Goal: Communication & Community: Answer question/provide support

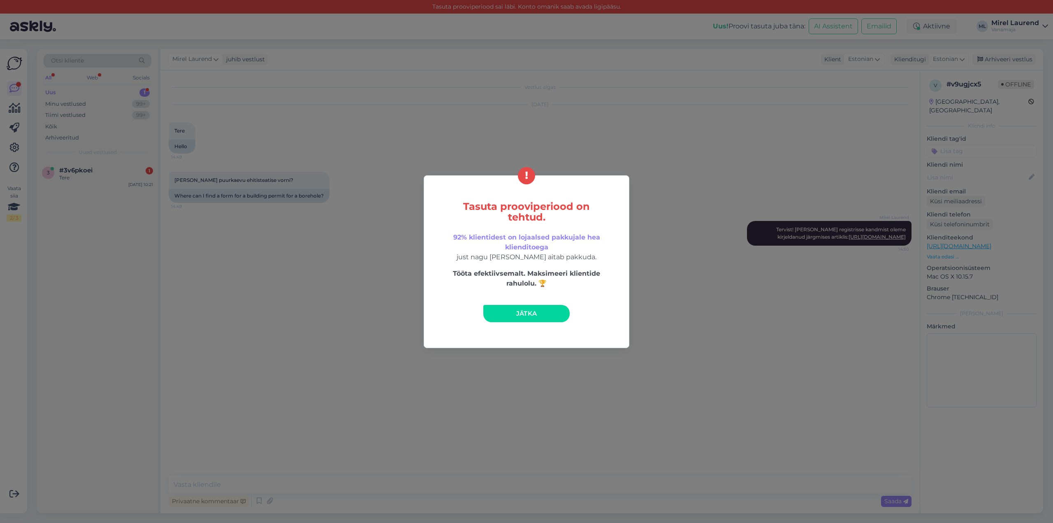
drag, startPoint x: 506, startPoint y: 313, endPoint x: 449, endPoint y: 297, distance: 59.9
click at [506, 313] on link "Jätka" at bounding box center [526, 313] width 86 height 17
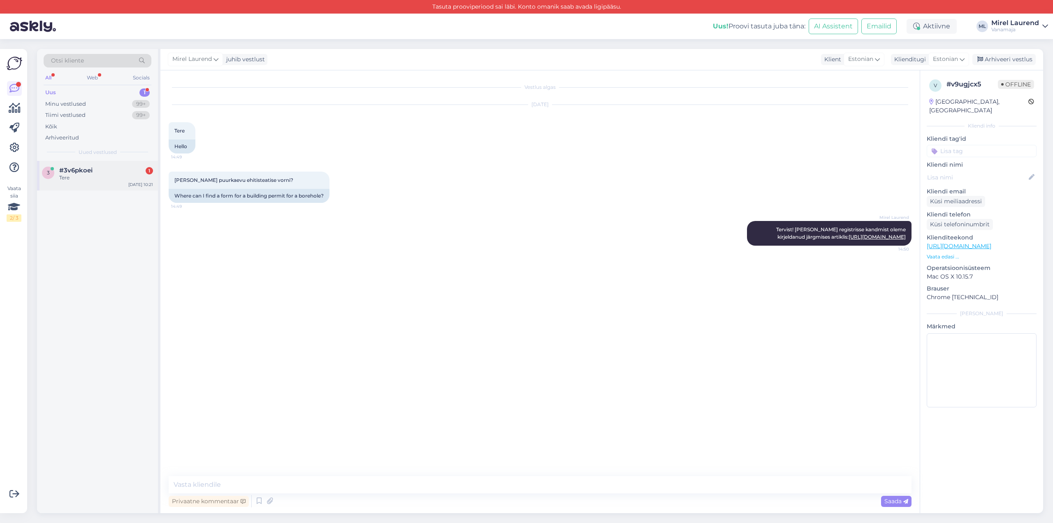
click at [124, 183] on div "3 #3v6pkoei 1 Tere [DATE] 10:21" at bounding box center [97, 176] width 121 height 30
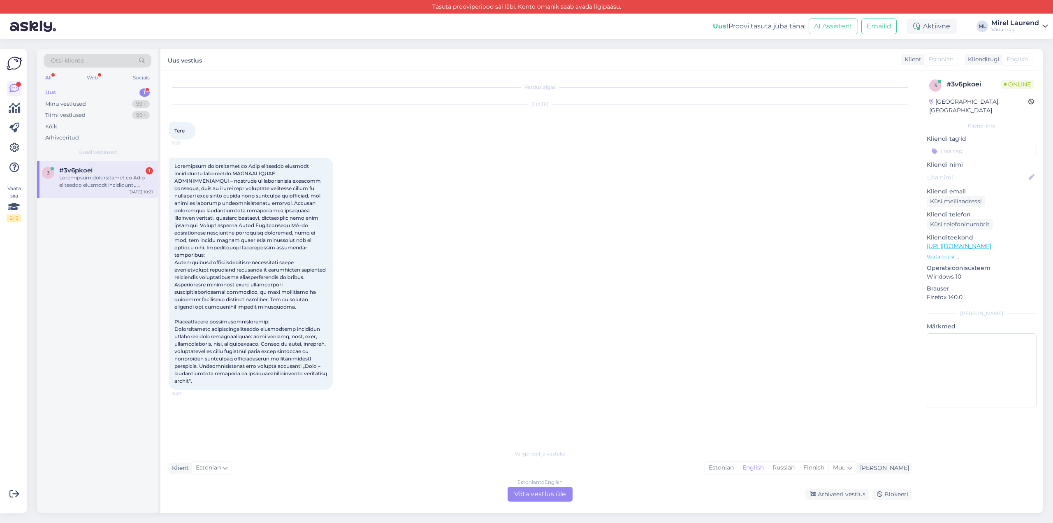
click at [320, 297] on div "10:27" at bounding box center [251, 274] width 165 height 232
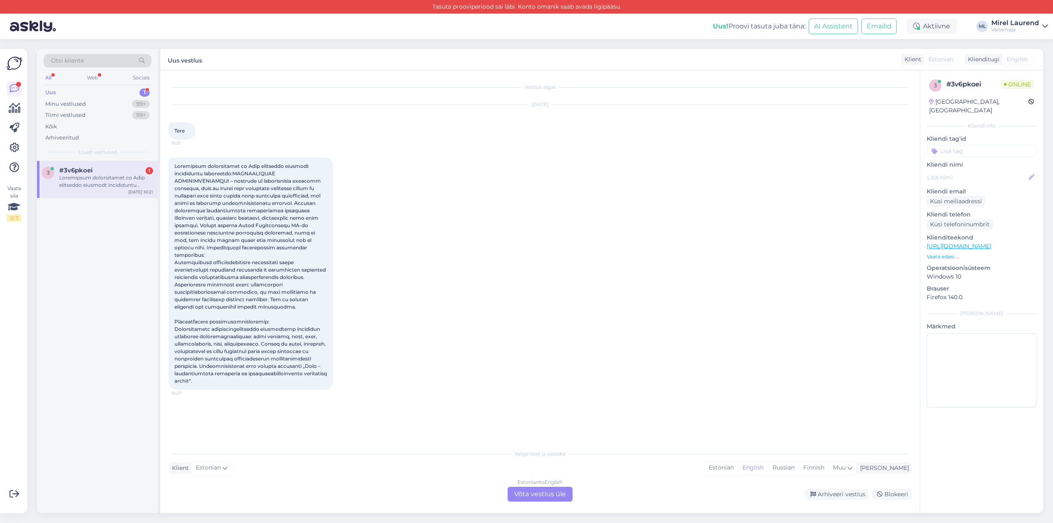
click at [313, 297] on div "10:27" at bounding box center [251, 274] width 165 height 232
click at [407, 264] on div "10:27" at bounding box center [540, 274] width 743 height 250
click at [534, 497] on div "Estonian to English Võta vestlus üle" at bounding box center [540, 494] width 65 height 15
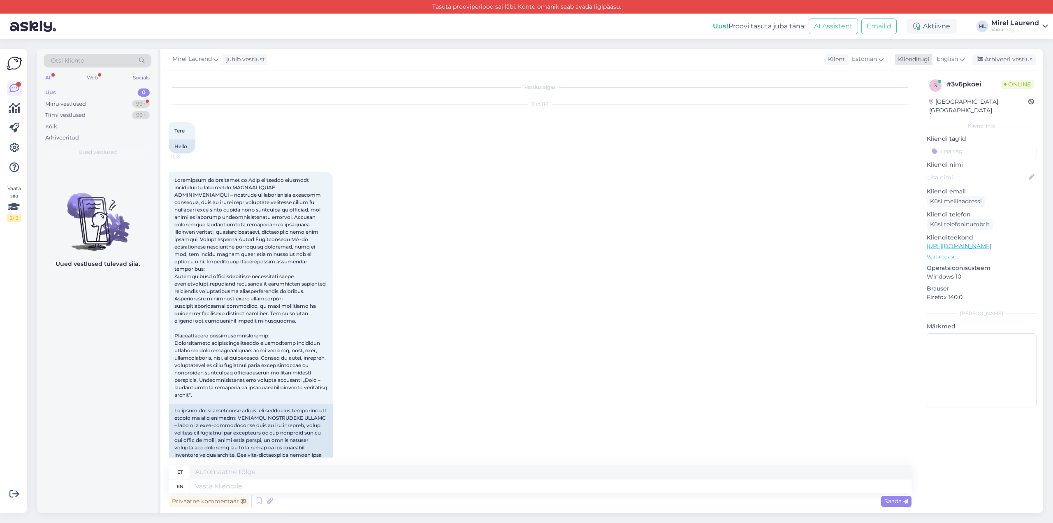
click at [961, 58] on icon at bounding box center [962, 59] width 5 height 9
drag, startPoint x: 927, startPoint y: 104, endPoint x: 869, endPoint y: 125, distance: 61.7
click at [927, 104] on link "Estonian" at bounding box center [932, 105] width 91 height 13
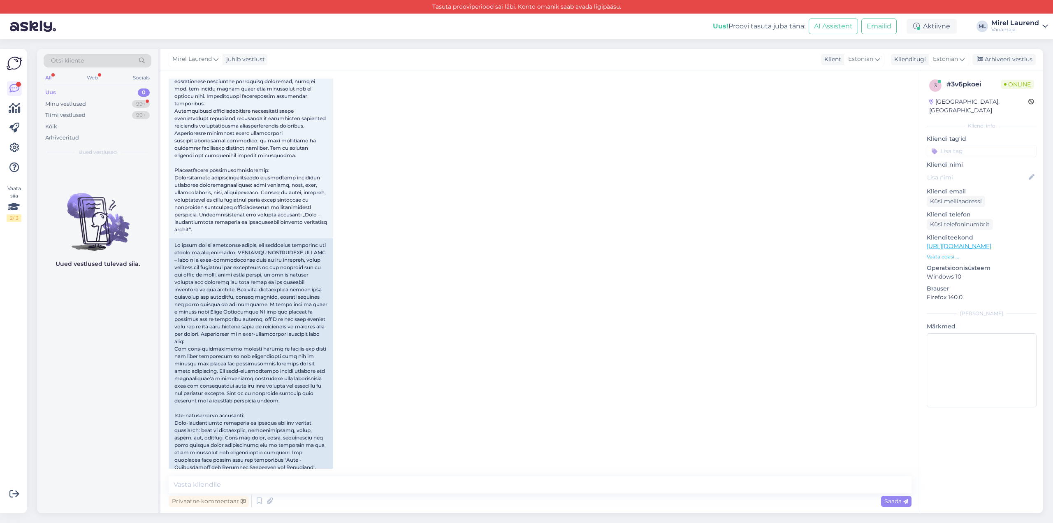
scroll to position [172, 0]
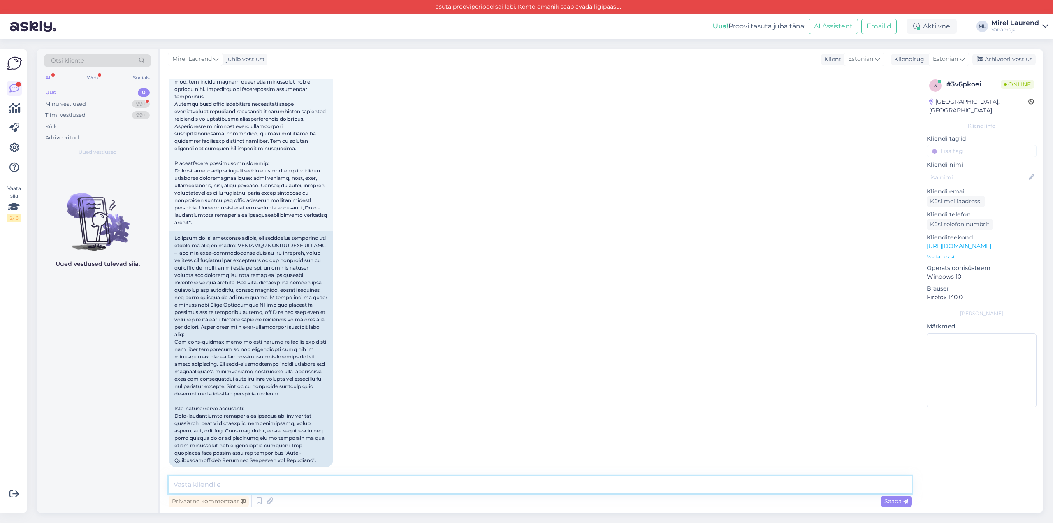
click at [308, 484] on textarea at bounding box center [540, 484] width 743 height 17
paste textarea "Tervist! Kasutusluba taotletakse, kui ehitustööd on lõpetatud [PERSON_NAME] kas…"
type textarea "Tervist! Kasutusluba taotletakse, kui ehitustööd on lõpetatud [PERSON_NAME] kas…"
click at [903, 500] on icon at bounding box center [905, 501] width 5 height 5
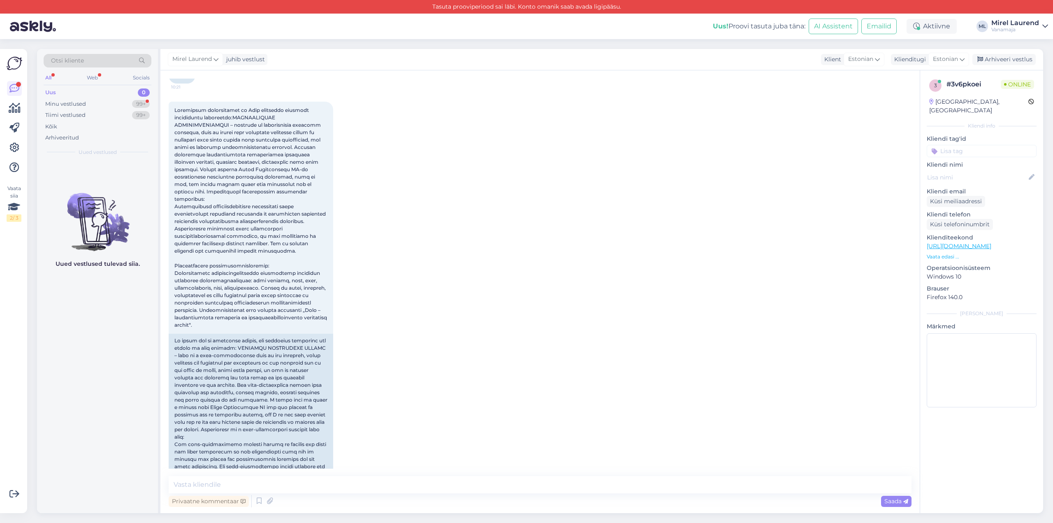
scroll to position [66, 0]
click at [592, 364] on div "10:27" at bounding box center [540, 339] width 743 height 486
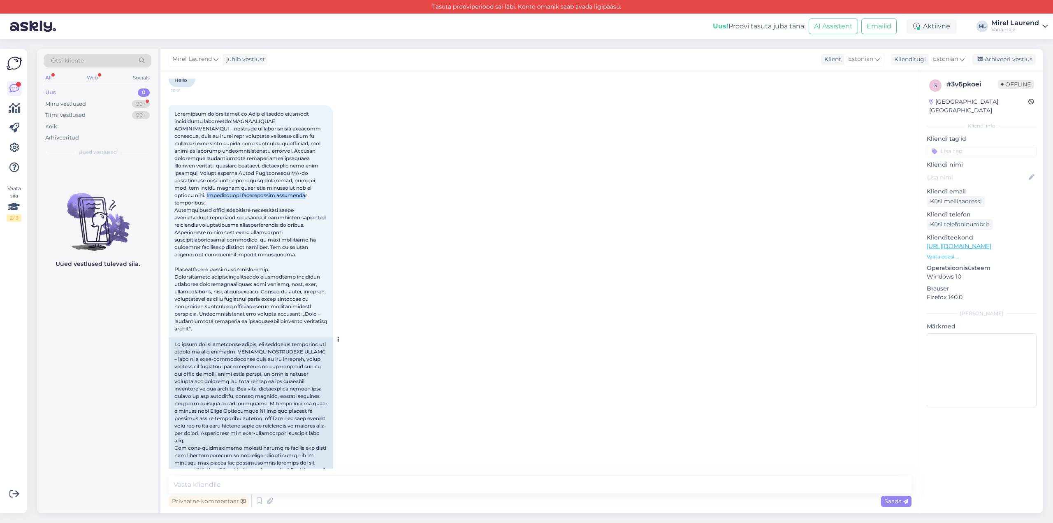
drag, startPoint x: 175, startPoint y: 195, endPoint x: 263, endPoint y: 195, distance: 88.5
click at [263, 195] on span at bounding box center [251, 221] width 154 height 221
copy span "Ehitusjärgse geodeetilise alusplaan"
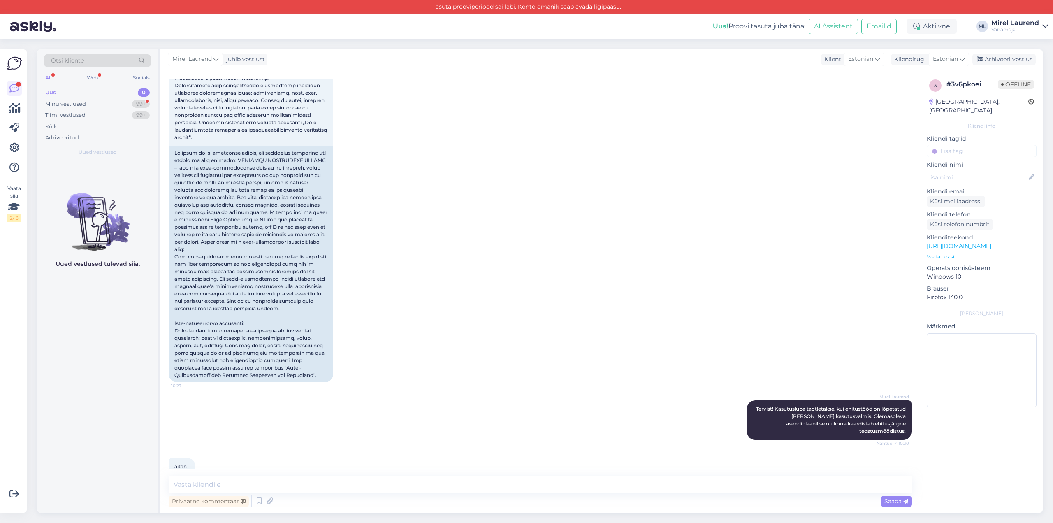
scroll to position [258, 0]
